Goal: Find contact information: Find contact information

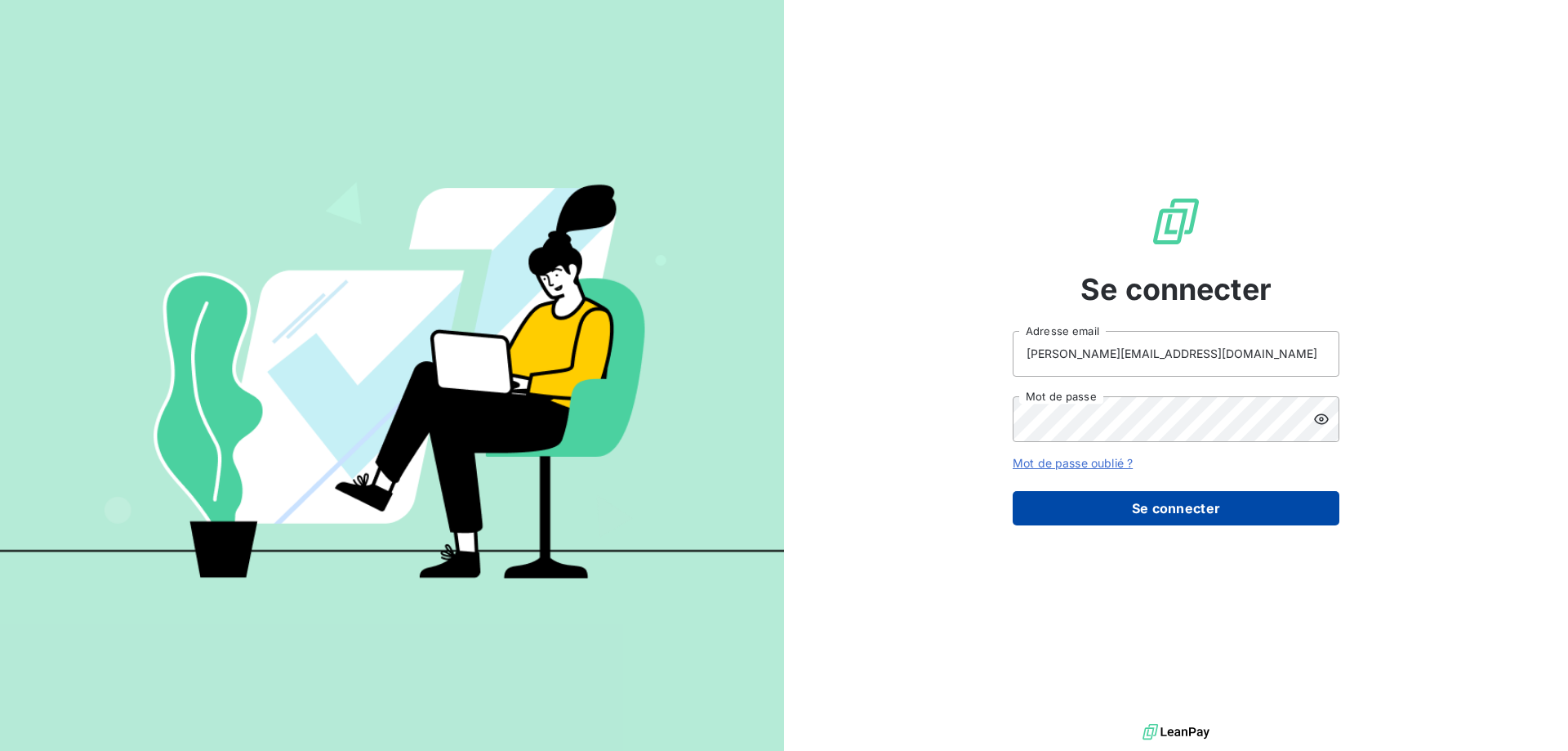
click at [1205, 517] on button "Se connecter" at bounding box center [1176, 508] width 326 height 34
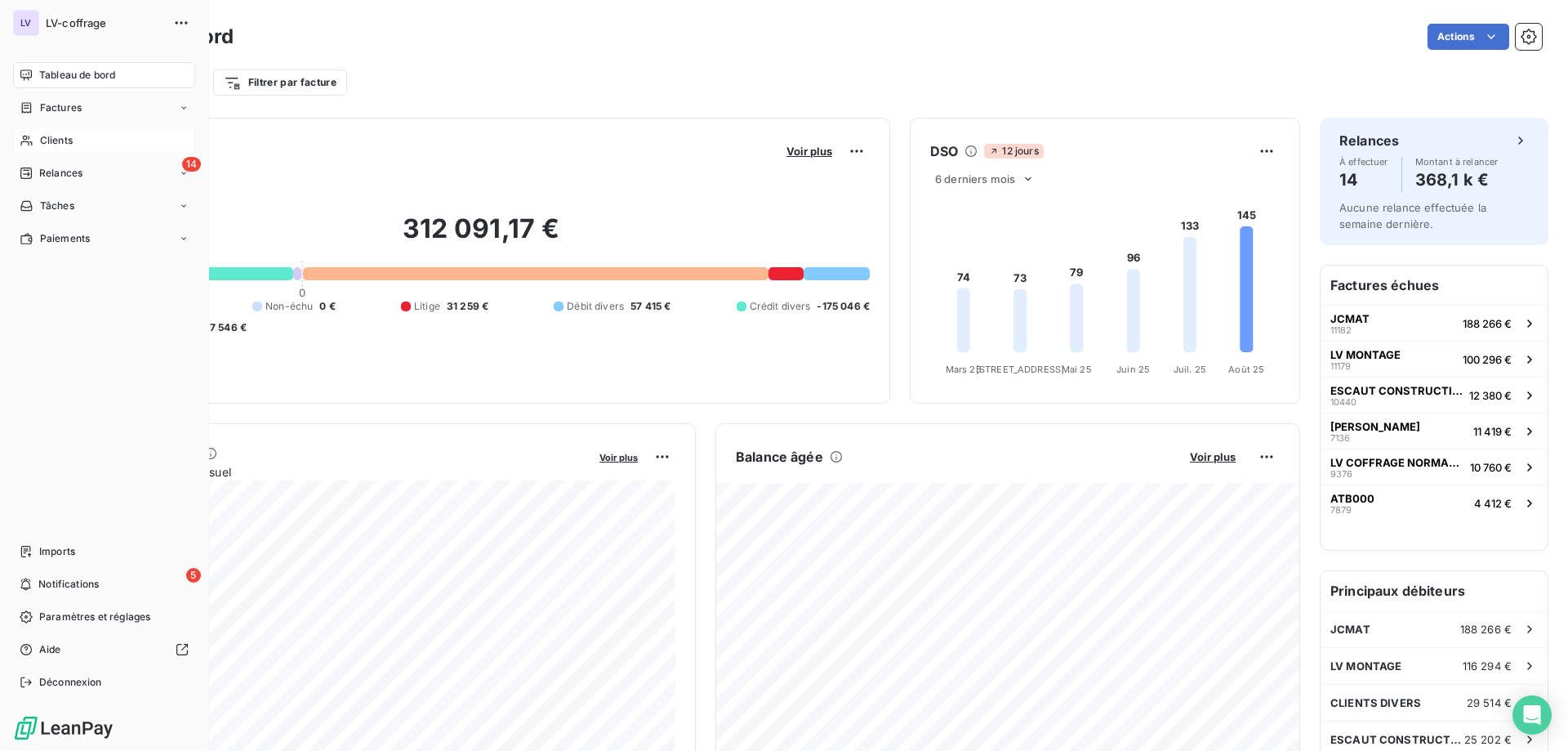
click at [44, 148] on div "Clients" at bounding box center [105, 140] width 182 height 26
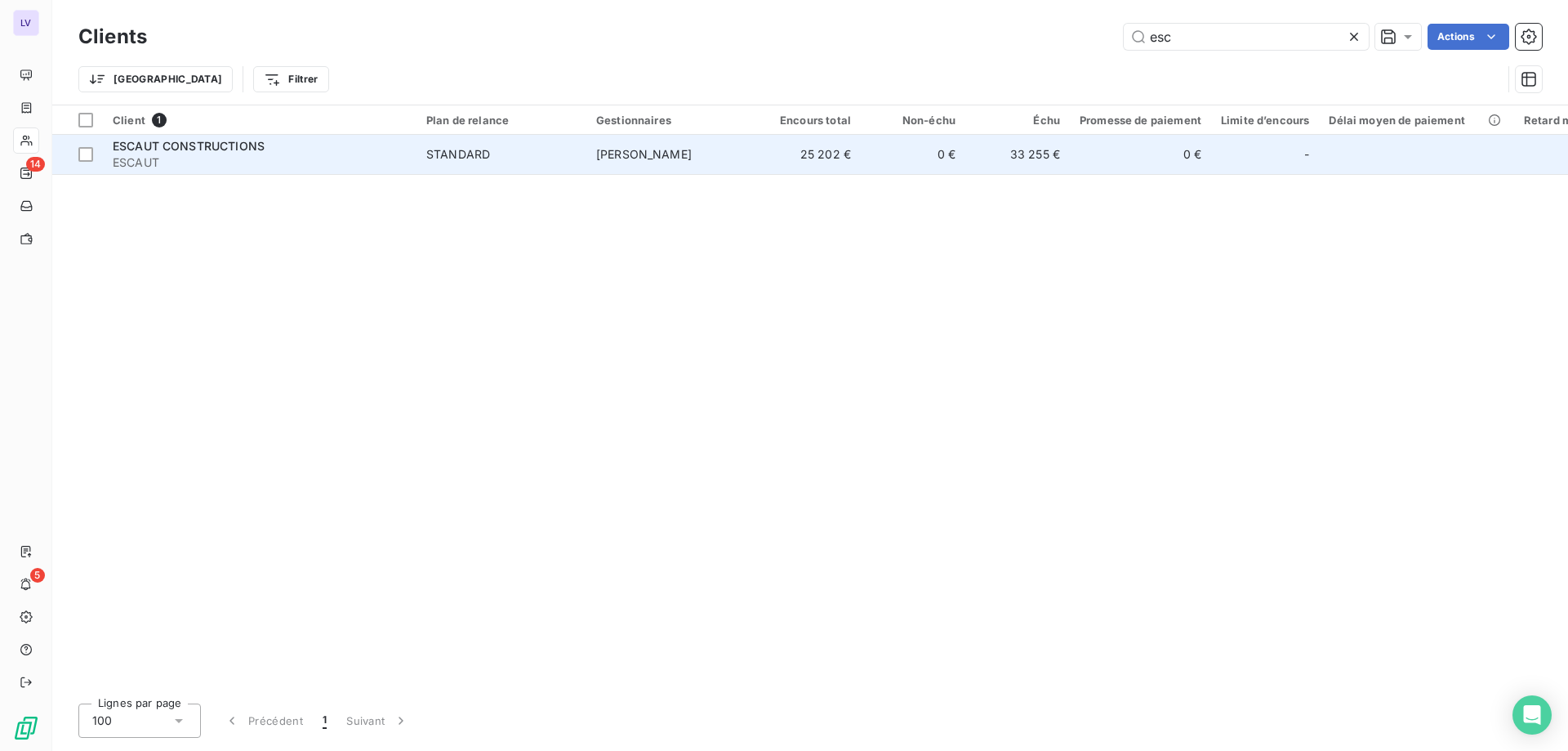
type input "esc"
click at [228, 150] on span "ESCAUT CONSTRUCTIONS" at bounding box center [189, 146] width 152 height 14
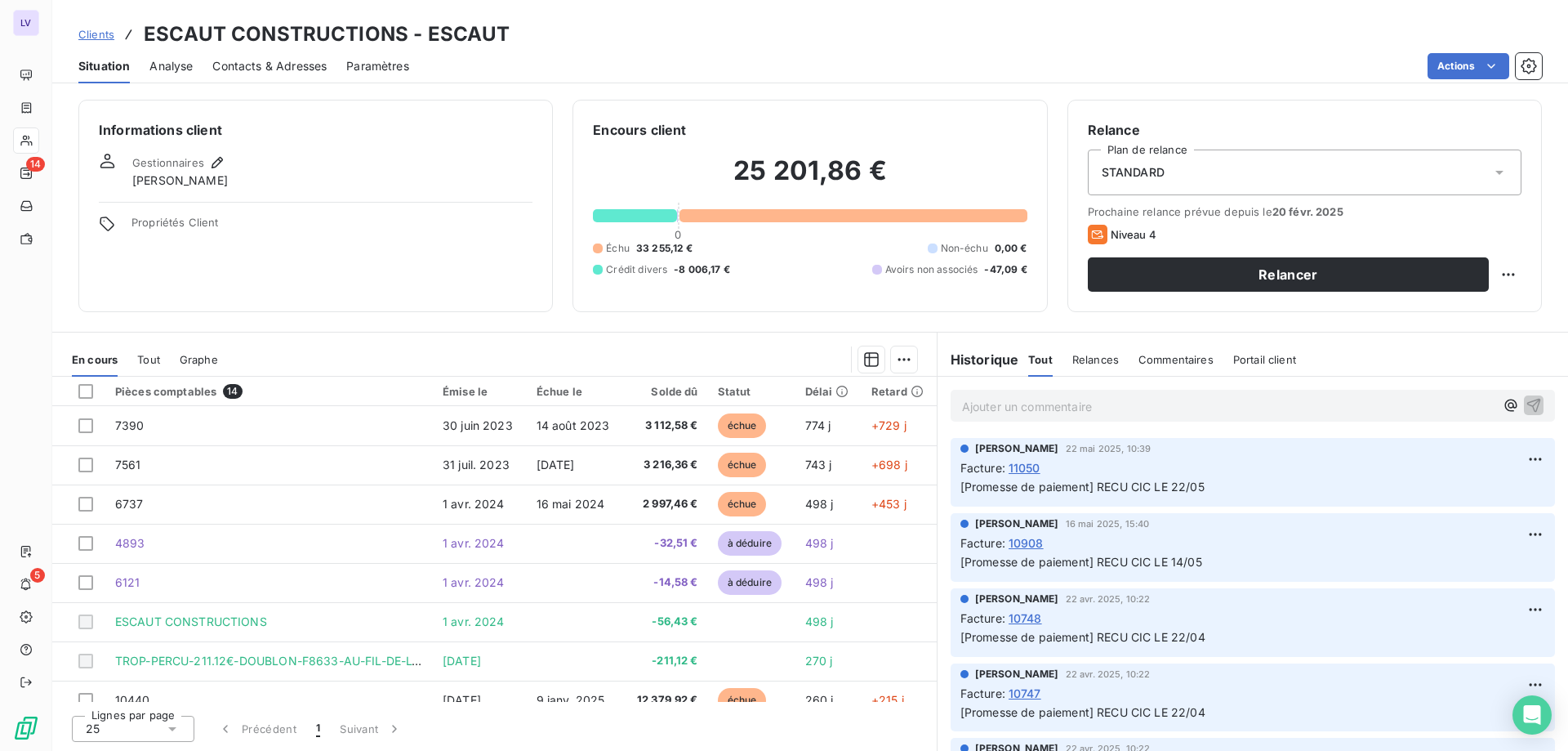
click at [180, 75] on div "Analyse" at bounding box center [172, 66] width 44 height 34
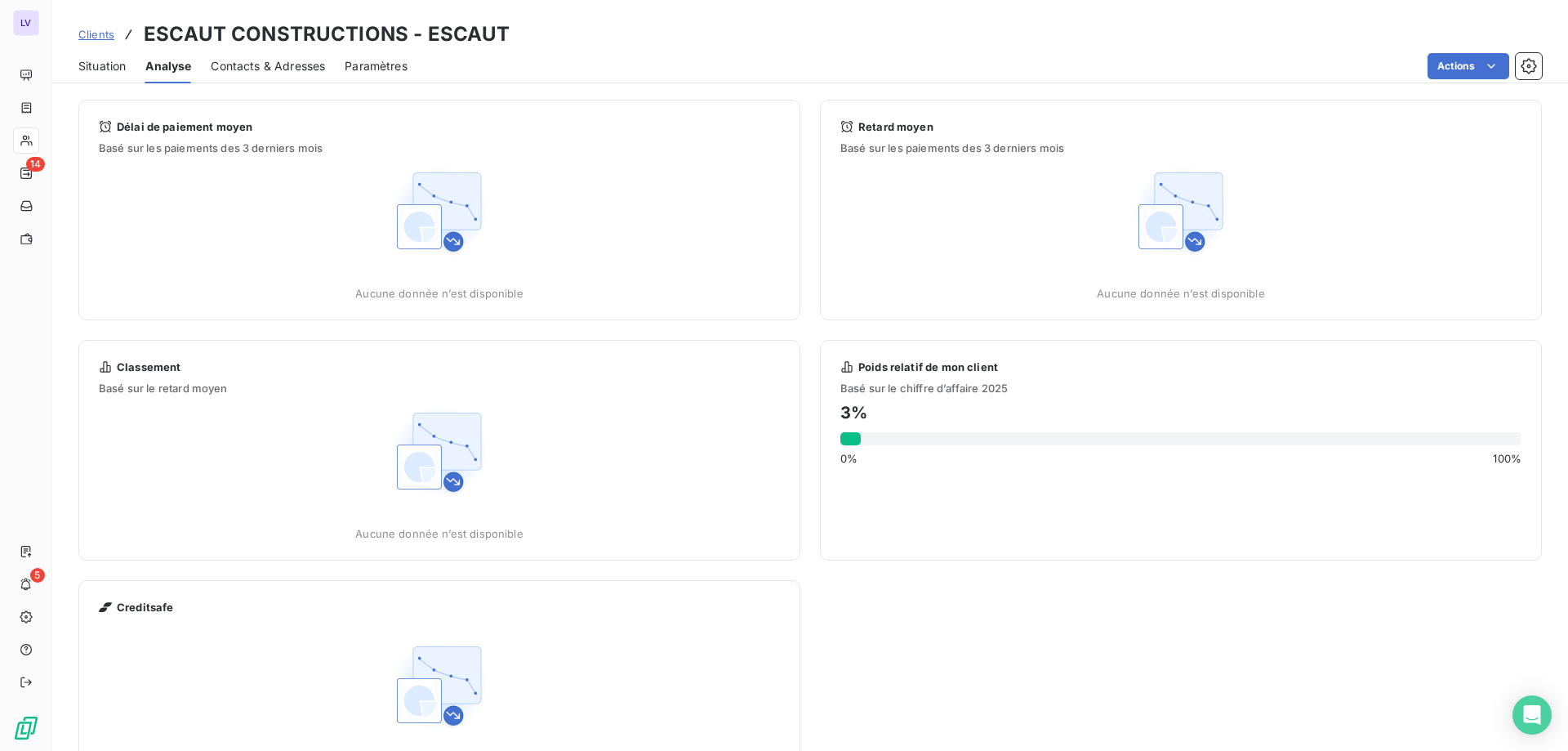
click at [271, 60] on span "Contacts & Adresses" at bounding box center [268, 66] width 115 height 17
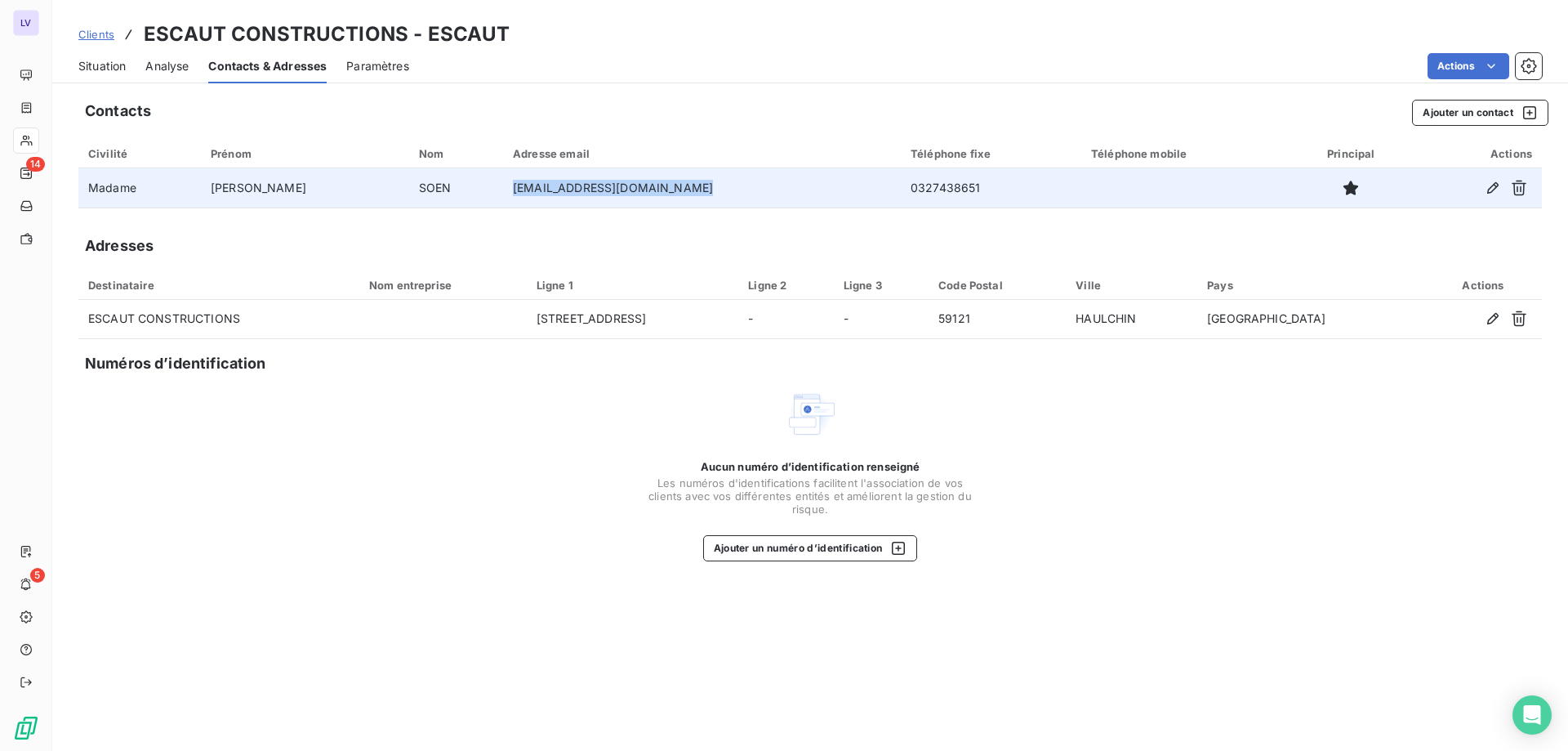
drag, startPoint x: 450, startPoint y: 179, endPoint x: 669, endPoint y: 205, distance: 220.5
click at [669, 205] on td "bureau@escautconstruction.fr" at bounding box center [701, 188] width 397 height 39
copy td "bureau@escautconstruction.fr"
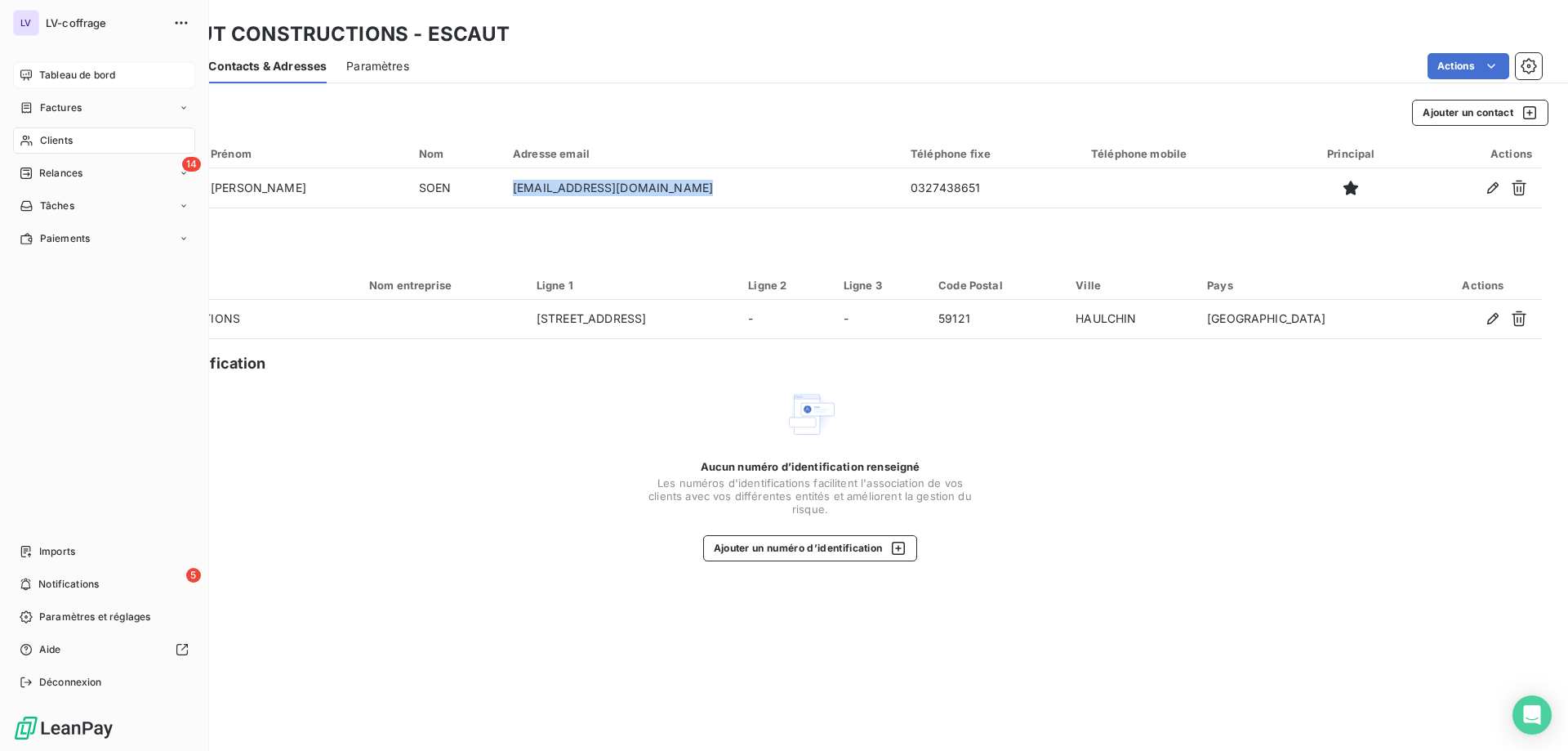
click at [83, 72] on span "Tableau de bord" at bounding box center [77, 75] width 76 height 15
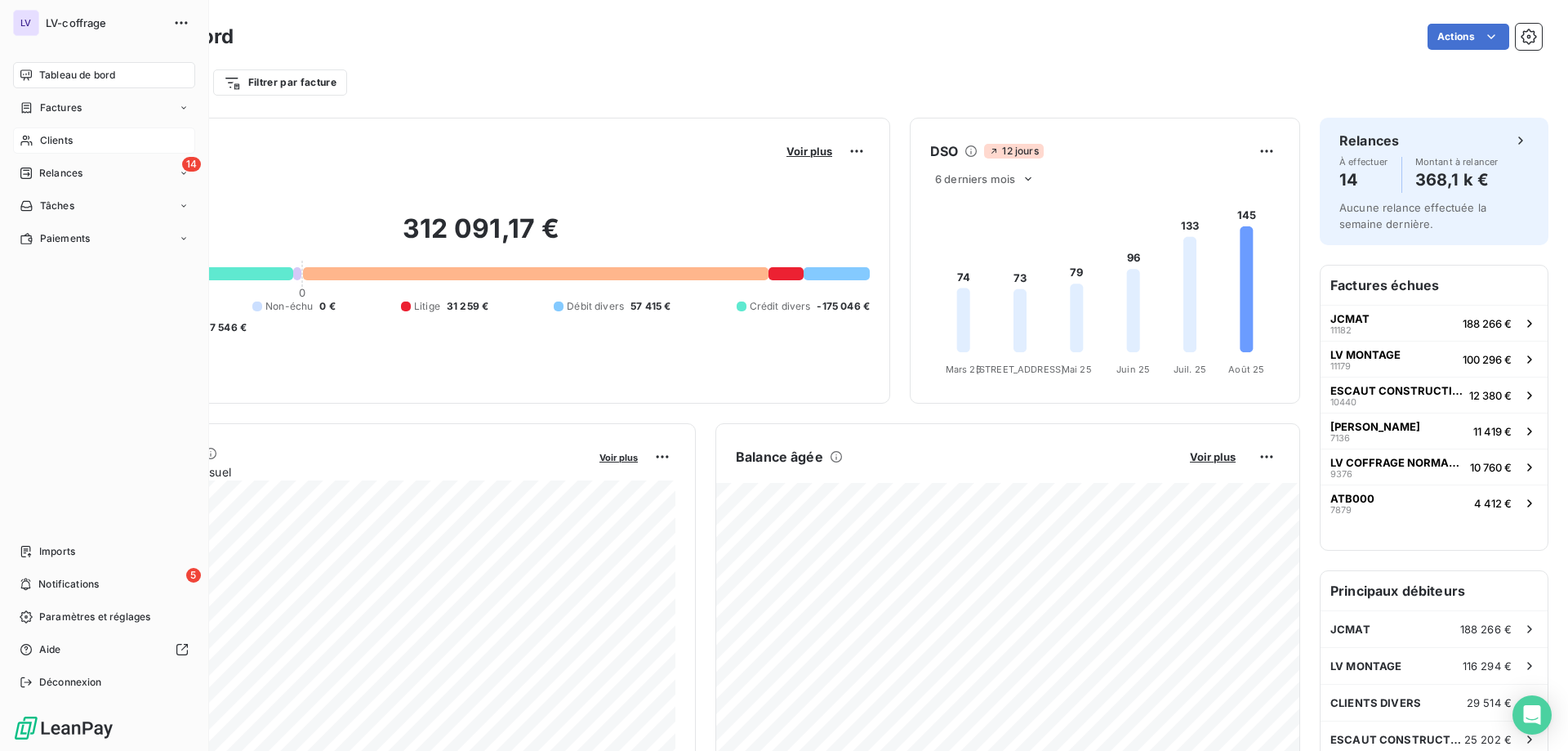
click at [71, 148] on div "Clients" at bounding box center [105, 140] width 182 height 26
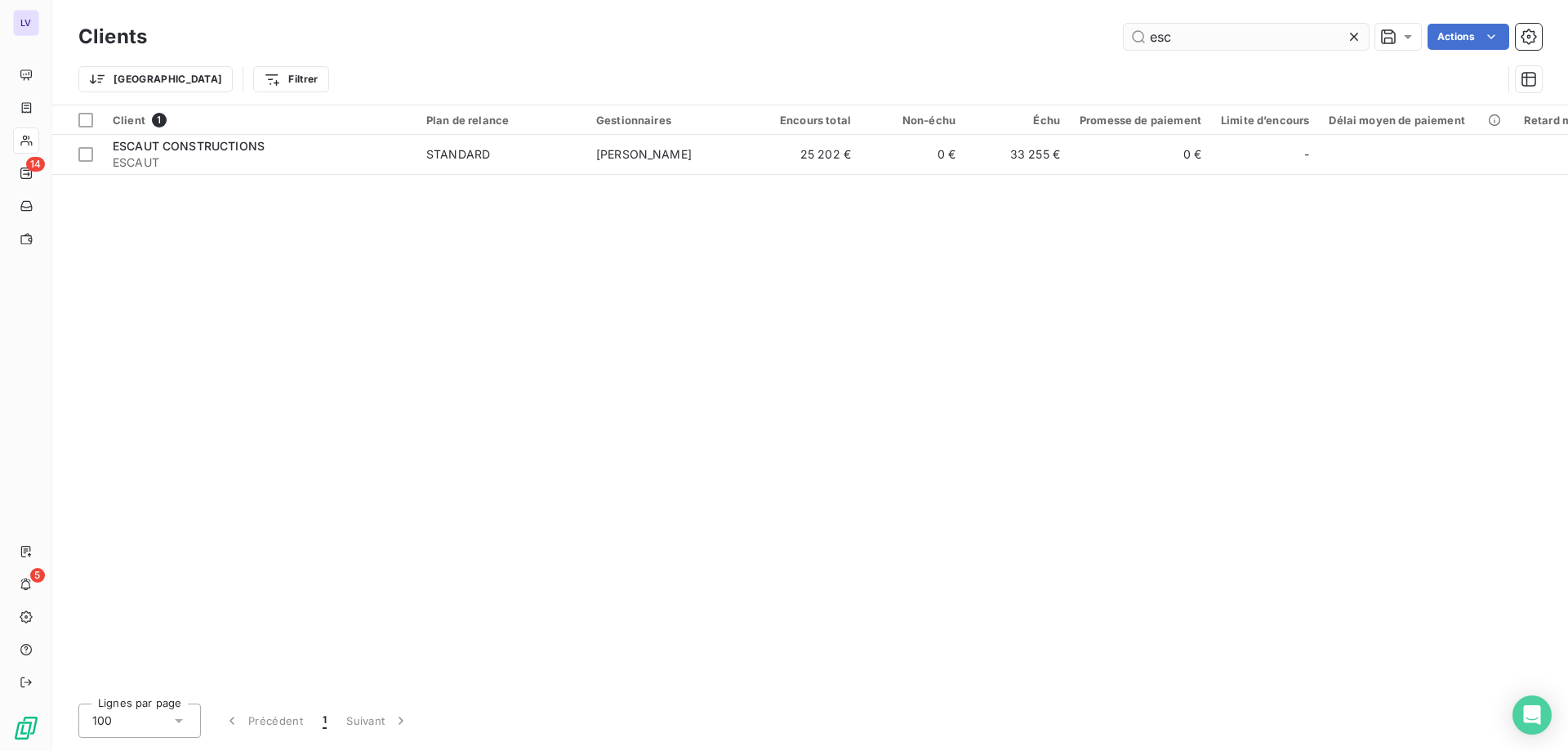
drag, startPoint x: 1185, startPoint y: 41, endPoint x: 980, endPoint y: -2, distance: 209.5
click at [1124, 23] on input "esc" at bounding box center [1246, 36] width 245 height 26
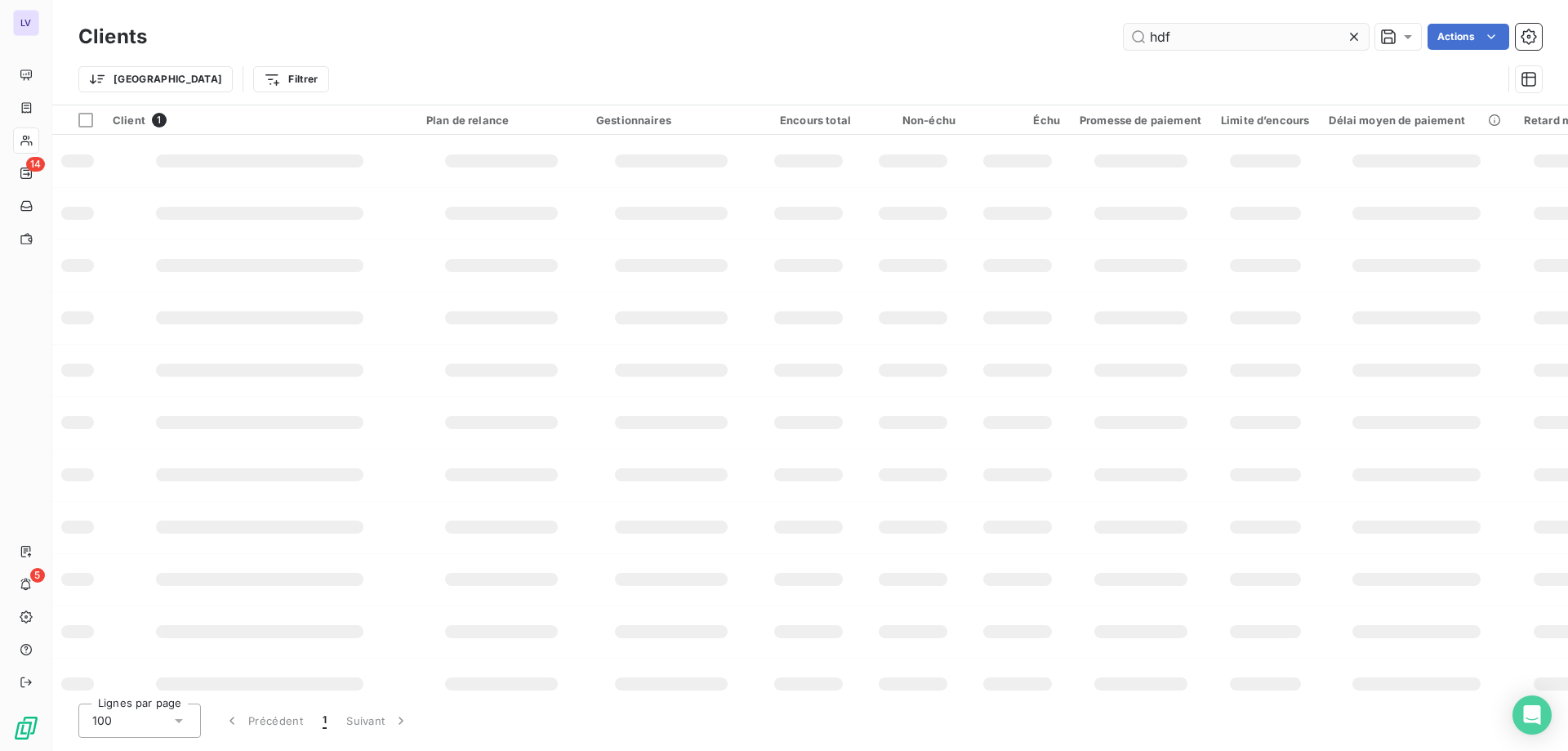
type input "hdf"
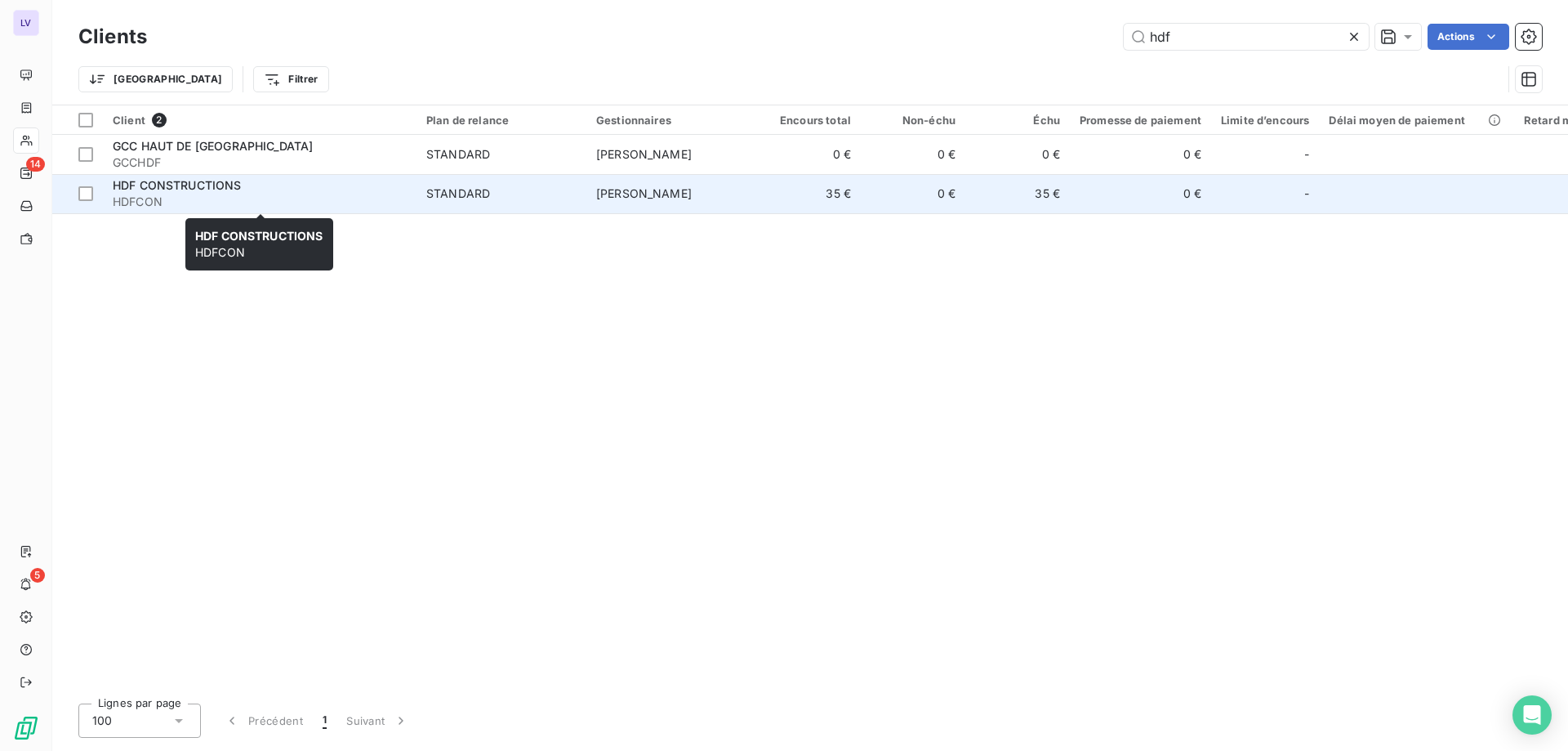
click at [324, 204] on span "HDFCON" at bounding box center [259, 202] width 294 height 17
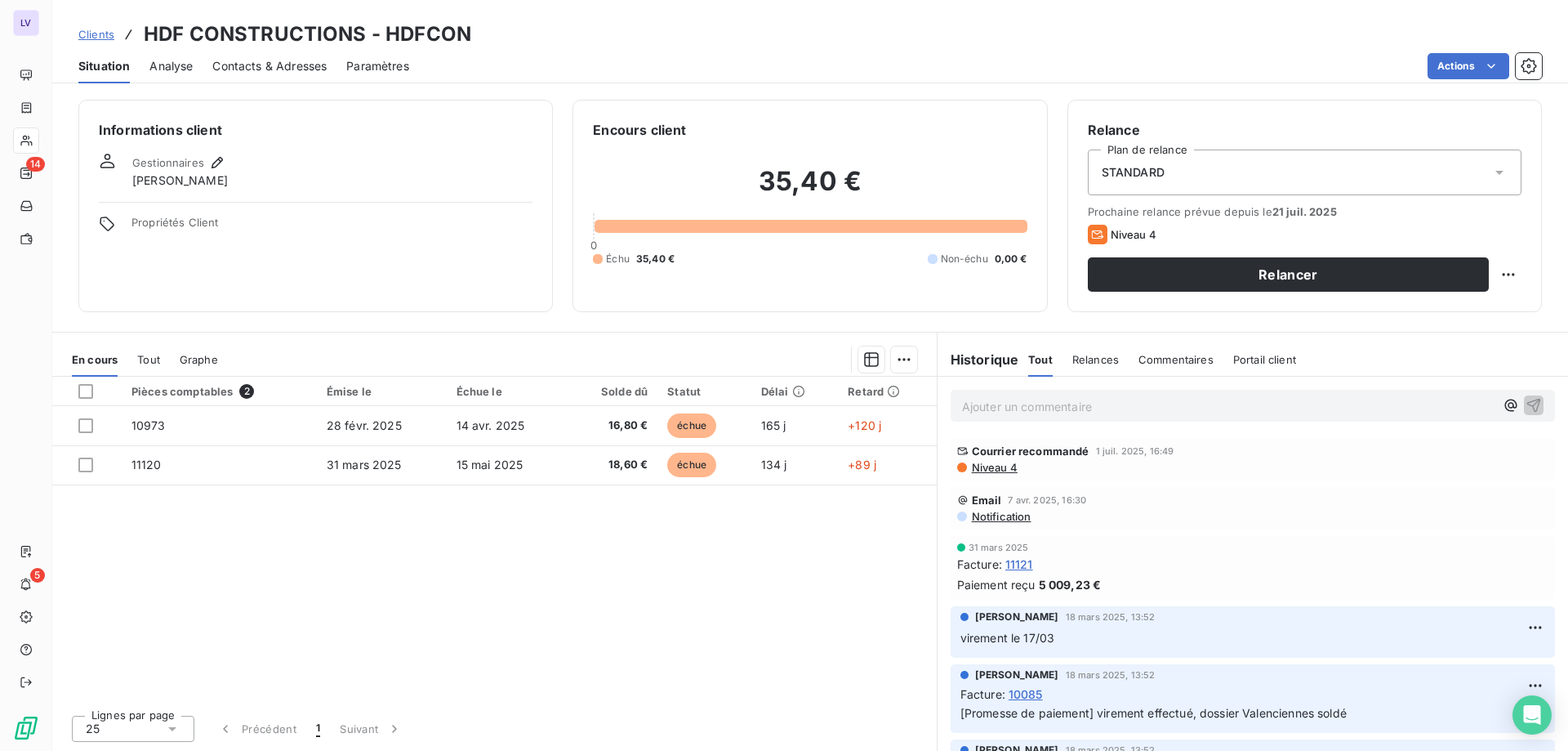
click at [216, 62] on span "Contacts & Adresses" at bounding box center [269, 66] width 115 height 17
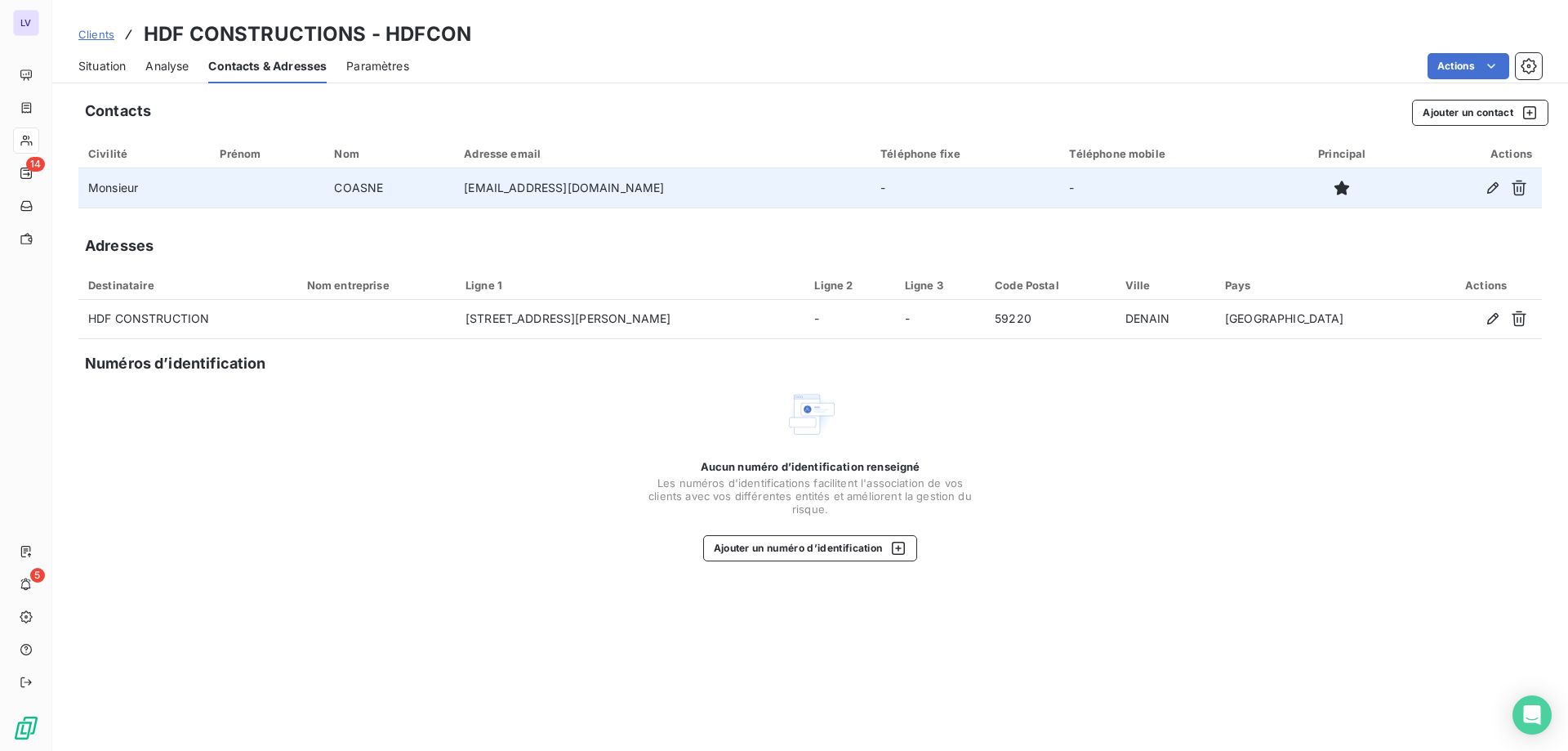
drag, startPoint x: 479, startPoint y: 191, endPoint x: 671, endPoint y: 187, distance: 192.0
click at [671, 187] on td "comptabilite@hdfconstruction.fr" at bounding box center [663, 188] width 417 height 39
copy td "comptabilite@hdfconstruction.fr"
